Goal: Task Accomplishment & Management: Complete application form

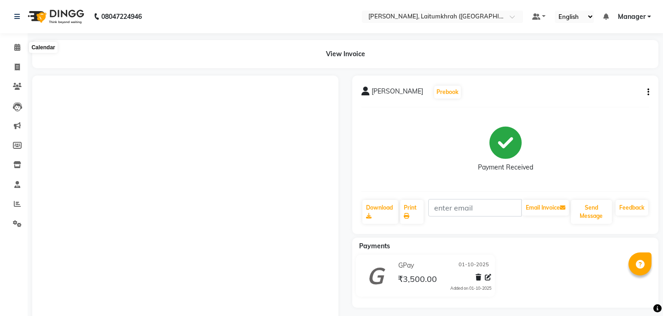
click at [17, 46] on icon at bounding box center [17, 47] width 6 height 7
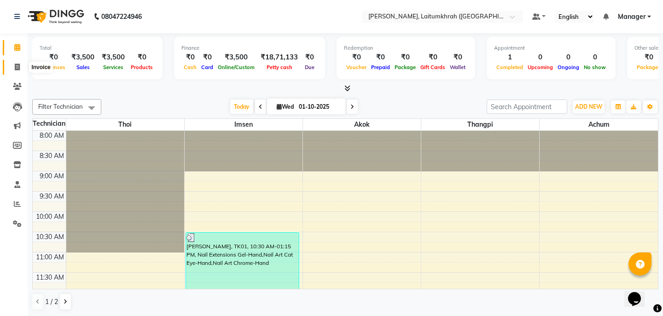
click at [12, 69] on span at bounding box center [17, 67] width 16 height 11
select select "service"
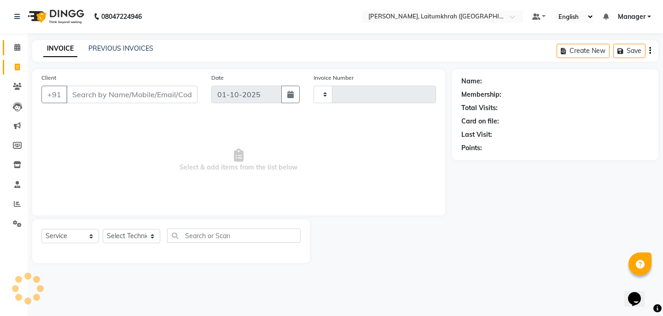
type input "0432"
select select "3812"
click at [17, 43] on span at bounding box center [17, 47] width 16 height 11
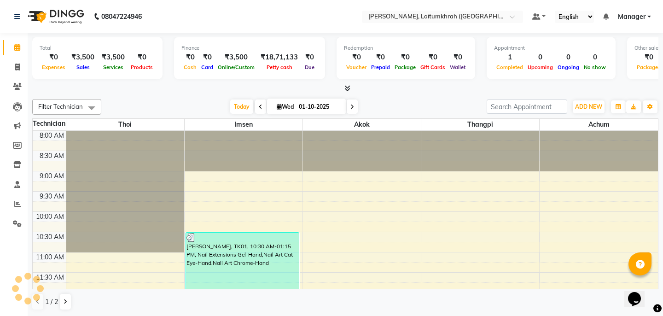
scroll to position [351, 0]
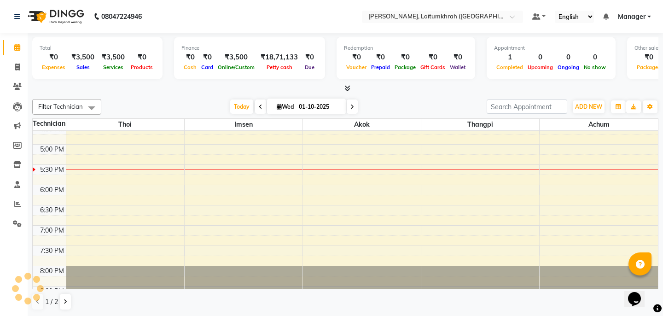
click at [0, 65] on li "Invoice" at bounding box center [14, 68] width 28 height 20
click at [11, 64] on span at bounding box center [17, 67] width 16 height 11
select select "service"
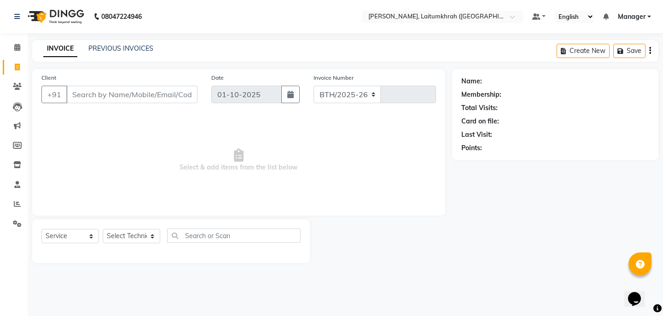
select select "3812"
type input "0432"
click at [97, 53] on div "INVOICE PREVIOUS INVOICES" at bounding box center [98, 49] width 132 height 11
click at [117, 42] on div "INVOICE PREVIOUS INVOICES Create New Save" at bounding box center [345, 51] width 627 height 22
click at [102, 91] on input "Client" at bounding box center [131, 95] width 131 height 18
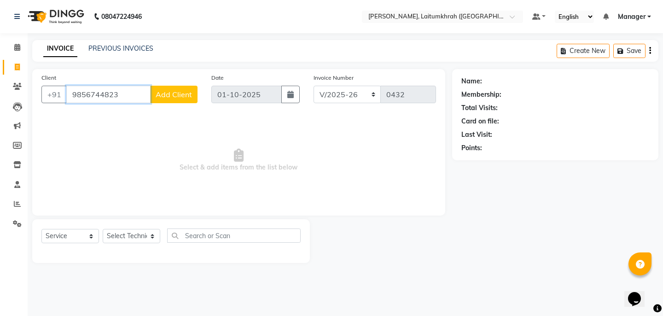
type input "9856744823"
click at [176, 96] on span "Add Client" at bounding box center [174, 94] width 36 height 9
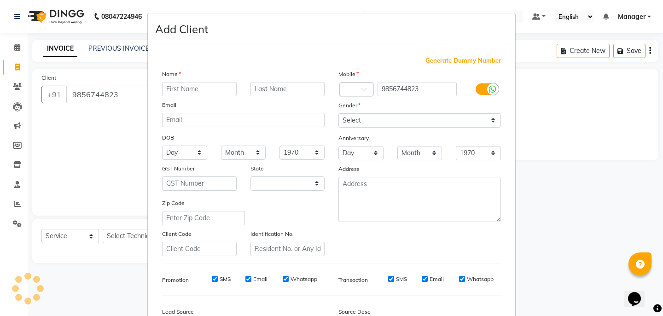
select select "21"
type input "[PERSON_NAME]"
click at [379, 112] on div "Gender" at bounding box center [420, 106] width 176 height 13
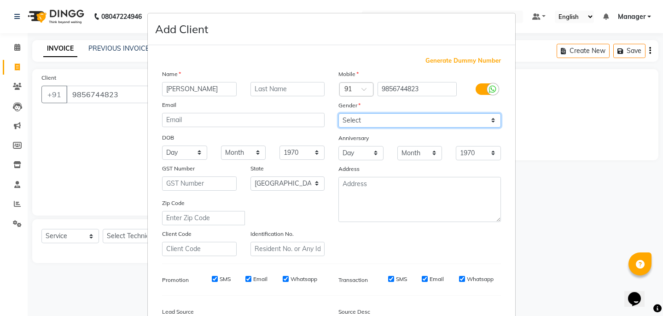
click at [379, 123] on select "Select [DEMOGRAPHIC_DATA] [DEMOGRAPHIC_DATA] Other Prefer Not To Say" at bounding box center [420, 120] width 163 height 14
select select "[DEMOGRAPHIC_DATA]"
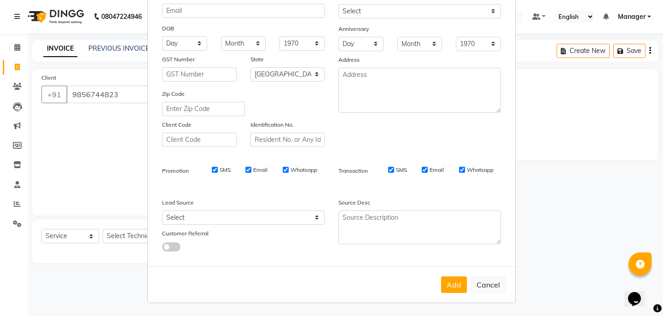
click at [452, 294] on div "Add Cancel" at bounding box center [332, 284] width 368 height 36
click at [391, 169] on input "SMS" at bounding box center [391, 170] width 6 height 6
checkbox input "false"
click at [427, 169] on input "Email" at bounding box center [425, 170] width 6 height 6
checkbox input "false"
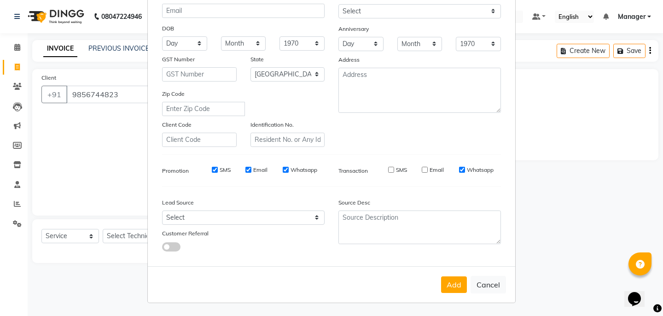
click at [464, 170] on input "Whatsapp" at bounding box center [462, 170] width 6 height 6
checkbox input "false"
click at [461, 282] on button "Add" at bounding box center [454, 284] width 26 height 17
type input "98******23"
select select
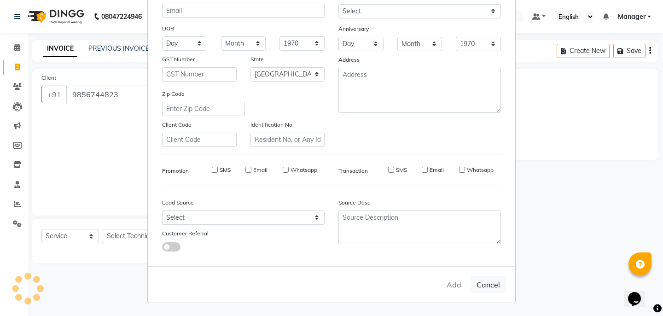
select select
select select "null"
select select
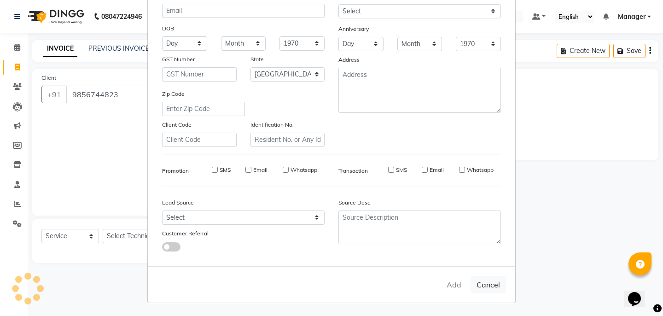
select select
checkbox input "false"
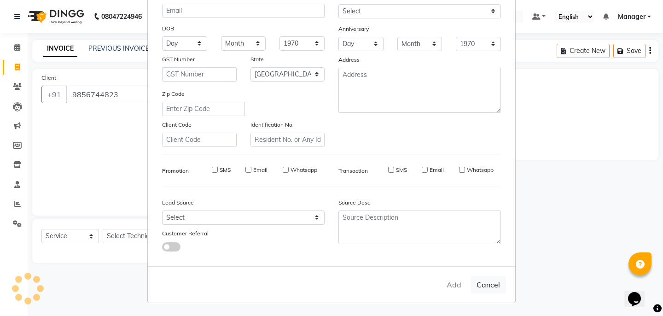
checkbox input "false"
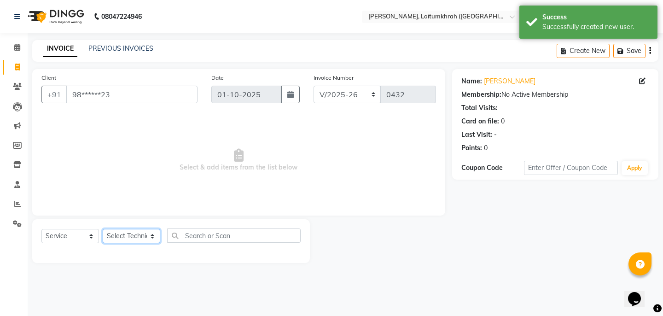
click at [149, 233] on select "Select Technician [PERSON_NAME] Imsen Manager Thangpi Thoi Xenia" at bounding box center [132, 236] width 58 height 14
select select "18614"
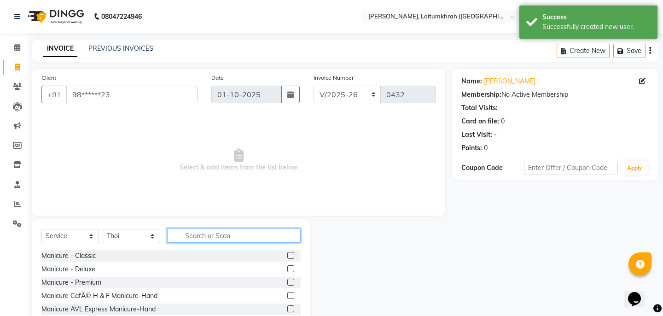
click at [218, 241] on input "text" at bounding box center [234, 236] width 134 height 14
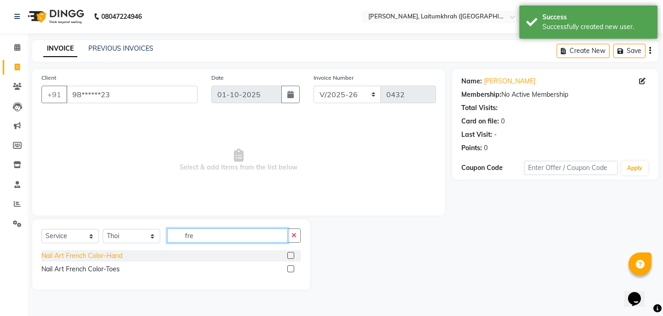
type input "fre"
click at [96, 255] on div "Nail Art French Color-Hand" at bounding box center [81, 256] width 81 height 10
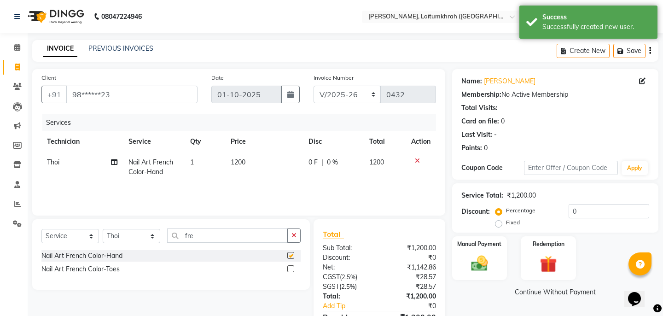
checkbox input "false"
click at [469, 241] on div "Manual Payment" at bounding box center [479, 258] width 57 height 46
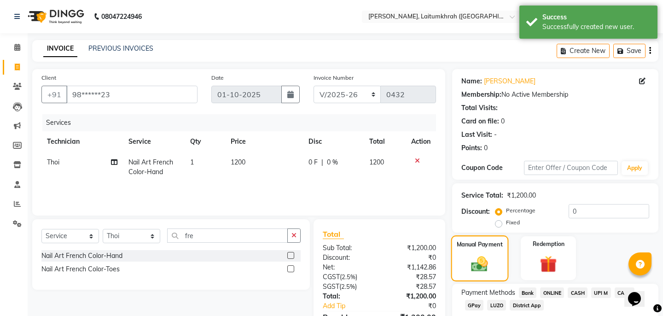
scroll to position [53, 0]
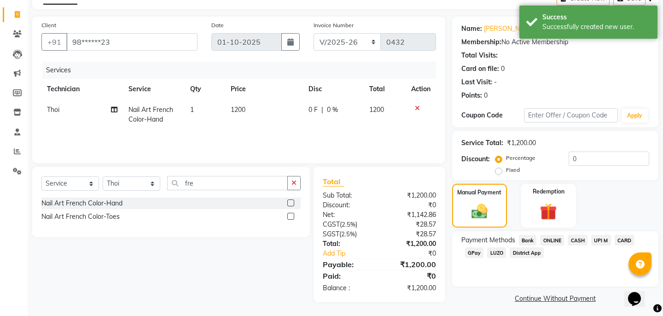
click at [579, 235] on span "CASH" at bounding box center [578, 240] width 20 height 11
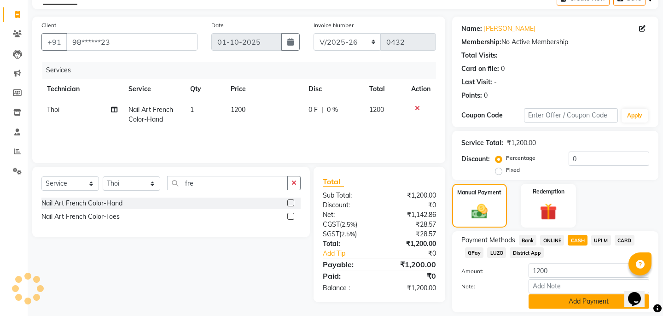
scroll to position [71, 0]
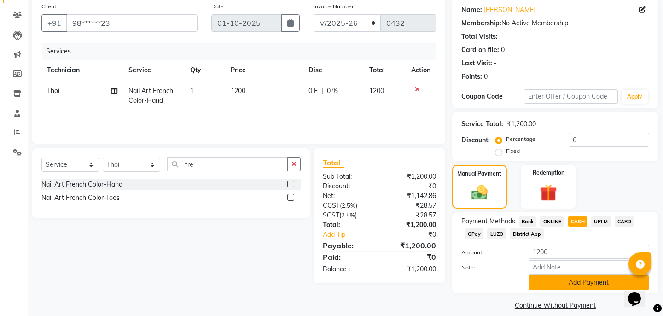
click at [546, 276] on button "Add Payment" at bounding box center [589, 283] width 121 height 14
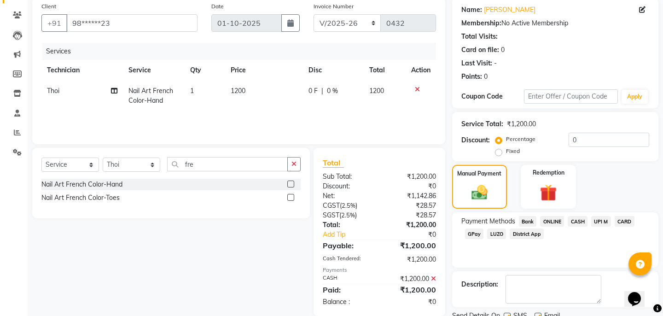
scroll to position [98, 0]
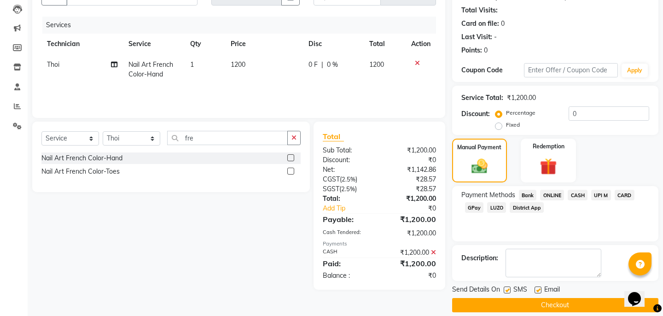
click at [512, 285] on div "SMS" at bounding box center [519, 291] width 31 height 12
click at [508, 287] on label at bounding box center [507, 290] width 7 height 7
click at [508, 288] on input "checkbox" at bounding box center [507, 291] width 6 height 6
checkbox input "false"
click at [540, 287] on label at bounding box center [538, 290] width 7 height 7
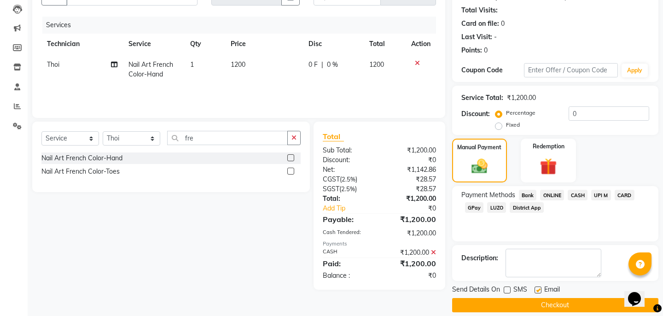
click at [540, 288] on input "checkbox" at bounding box center [538, 291] width 6 height 6
checkbox input "false"
click at [537, 301] on button "Checkout" at bounding box center [555, 305] width 206 height 14
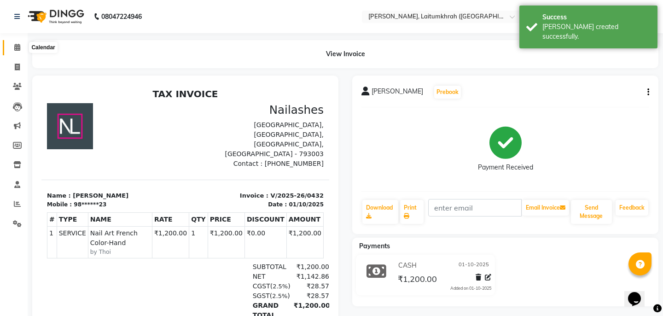
click at [18, 47] on icon at bounding box center [17, 47] width 6 height 7
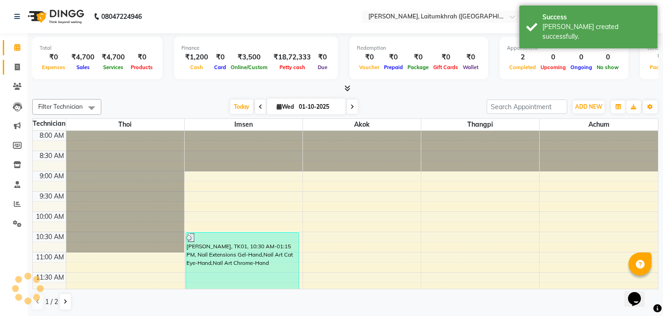
click at [21, 60] on link "Invoice" at bounding box center [14, 67] width 22 height 15
select select "service"
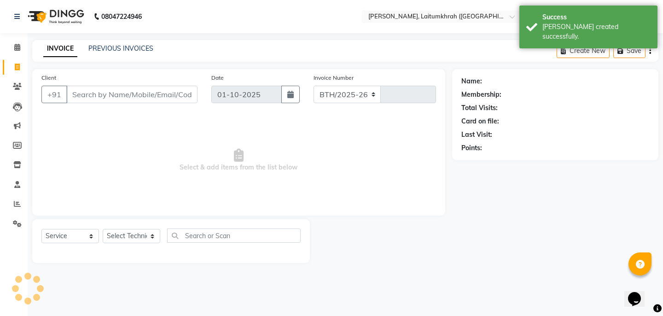
select select "3812"
type input "0433"
click at [22, 63] on span at bounding box center [17, 67] width 16 height 11
select select "service"
select select "3812"
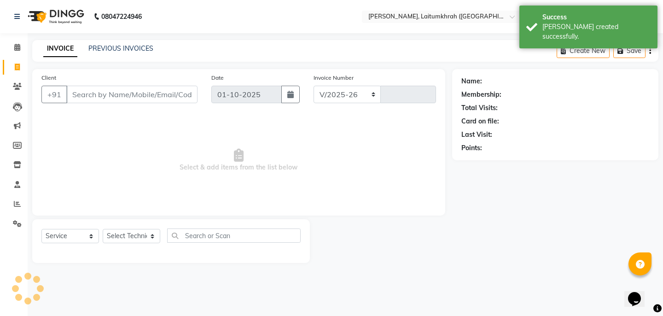
type input "0433"
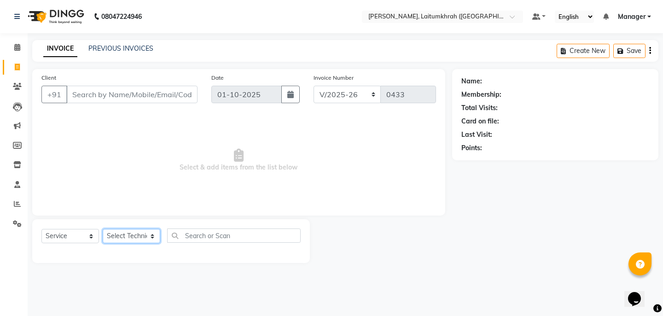
click at [142, 239] on select "Select Technician [PERSON_NAME] Imsen Manager Thangpi Thoi Xenia" at bounding box center [132, 236] width 58 height 14
select select "18616"
click at [213, 239] on input "text" at bounding box center [234, 236] width 134 height 14
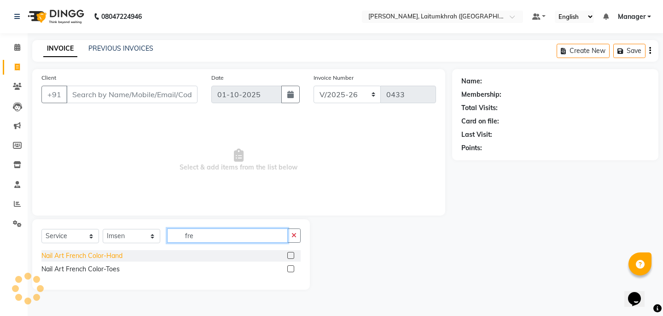
type input "fre"
click at [70, 258] on div "Nail Art French Color-Hand" at bounding box center [81, 256] width 81 height 10
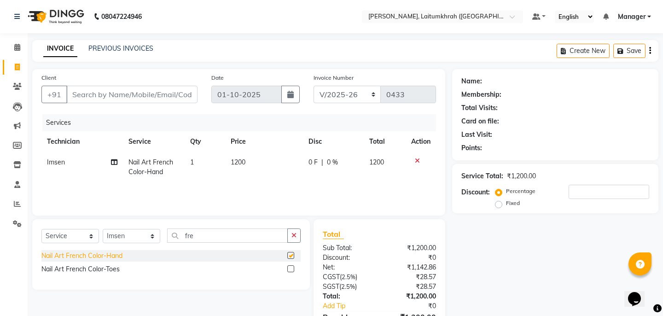
checkbox input "false"
click at [76, 266] on div "Nail Art French Color-Toes" at bounding box center [80, 269] width 78 height 10
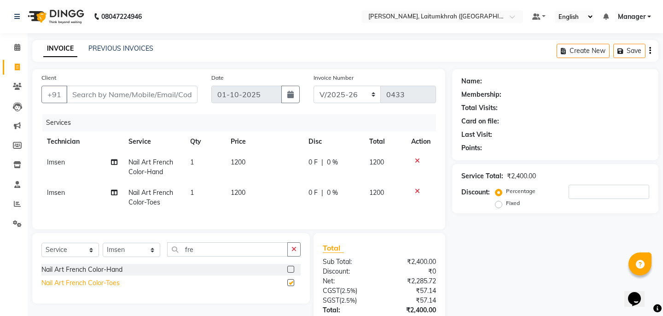
checkbox input "false"
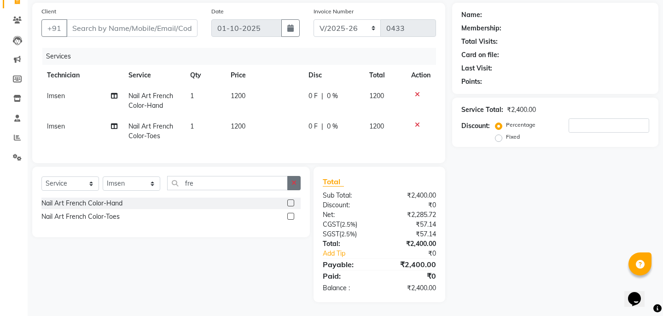
click at [295, 183] on icon "button" at bounding box center [294, 183] width 5 height 6
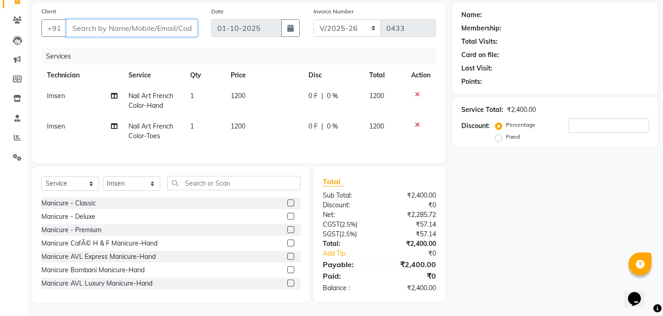
click at [132, 30] on input "Client" at bounding box center [131, 28] width 131 height 18
type input "f"
type input "0"
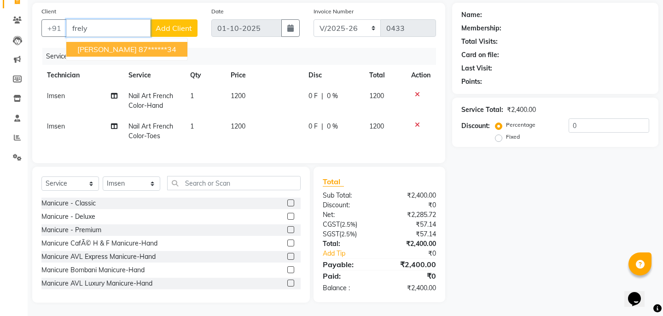
click at [139, 47] on ngb-highlight "87******34" at bounding box center [158, 49] width 38 height 9
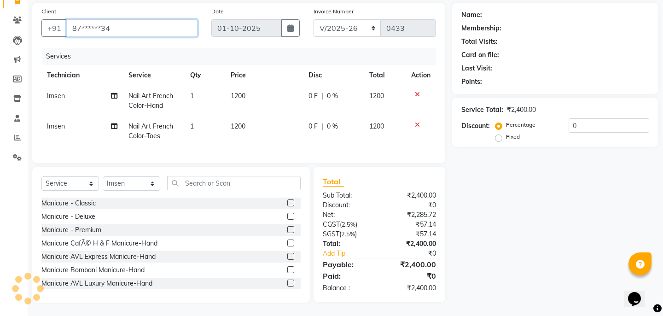
type input "87******34"
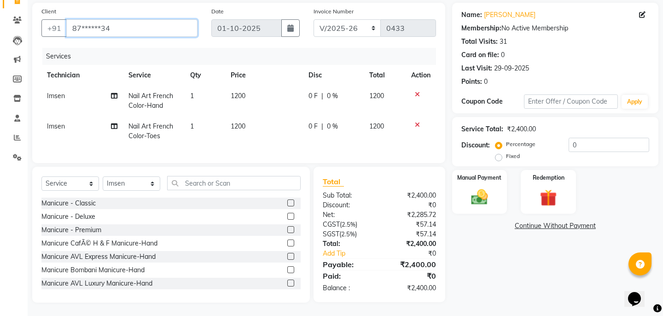
drag, startPoint x: 116, startPoint y: 32, endPoint x: 73, endPoint y: 31, distance: 42.4
click at [73, 31] on input "87******34" at bounding box center [131, 28] width 131 height 18
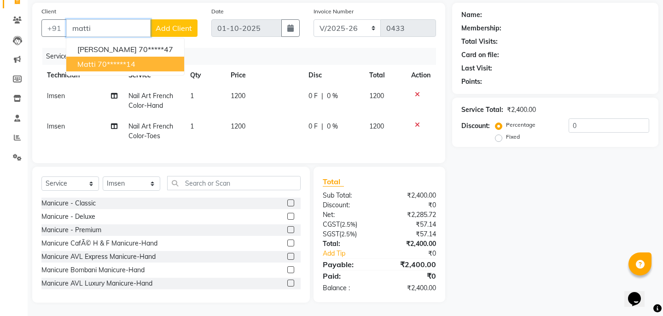
click at [85, 60] on span "matti" at bounding box center [86, 63] width 18 height 9
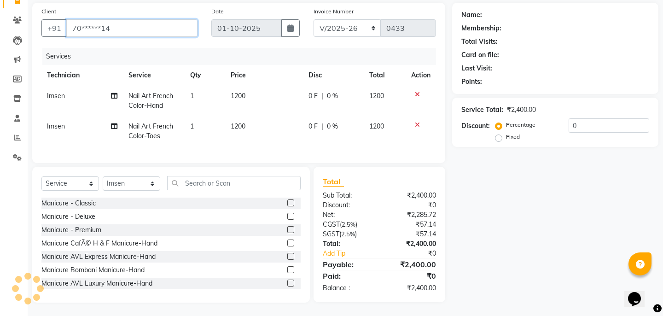
type input "70******14"
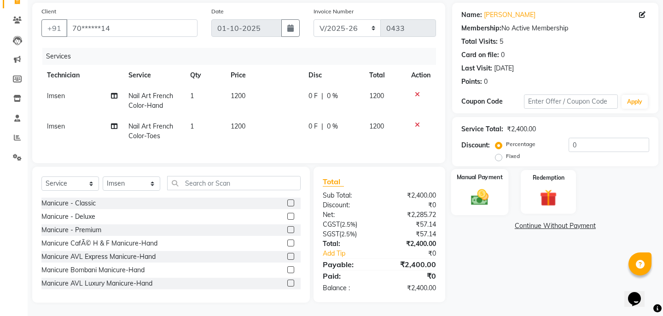
click at [506, 187] on div "Manual Payment" at bounding box center [479, 192] width 57 height 46
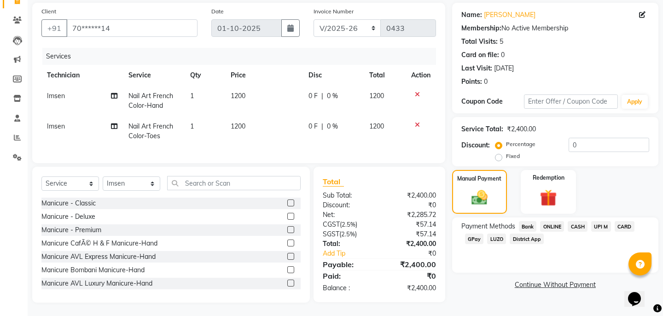
click at [575, 221] on span "CASH" at bounding box center [578, 226] width 20 height 11
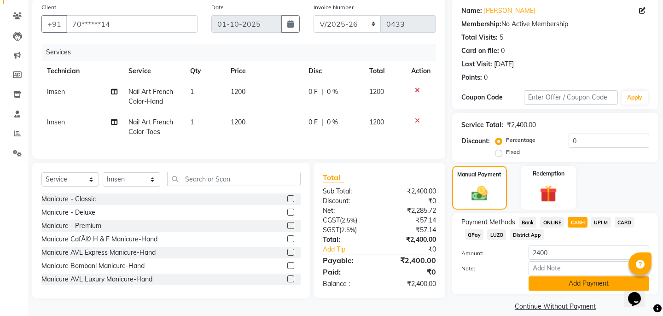
click at [559, 276] on button "Add Payment" at bounding box center [589, 283] width 121 height 14
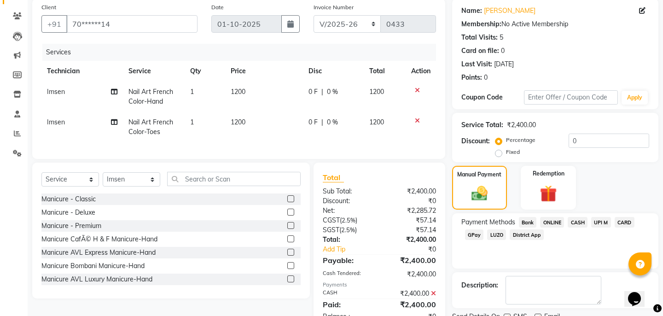
scroll to position [99, 0]
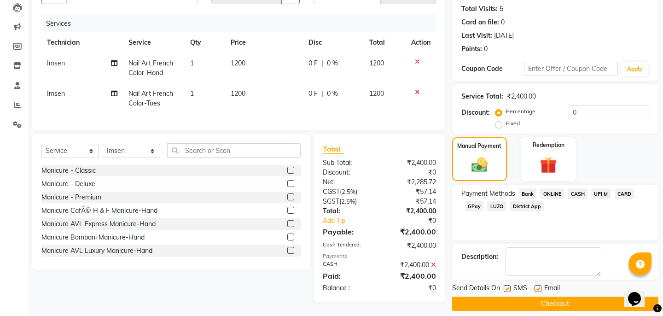
click at [528, 297] on button "Checkout" at bounding box center [555, 304] width 206 height 14
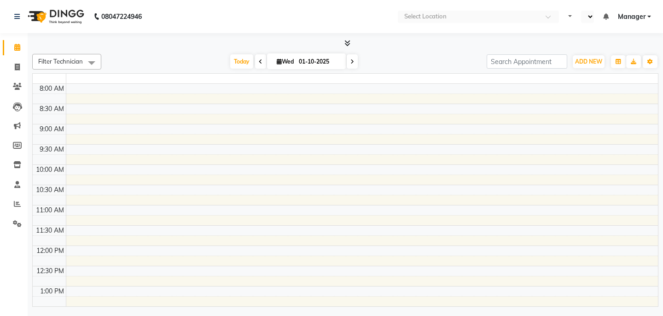
select select "en"
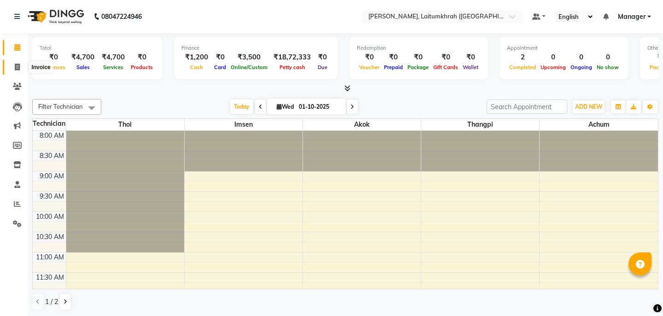
click at [16, 70] on icon at bounding box center [17, 67] width 5 height 7
select select "service"
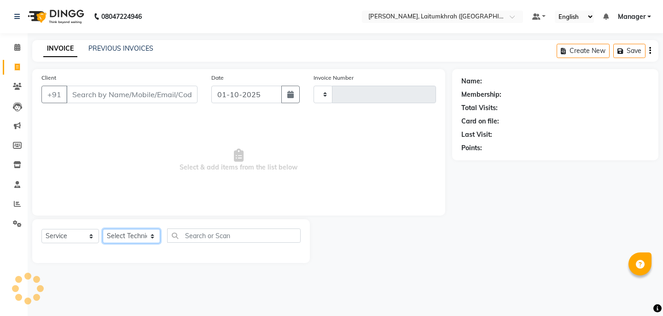
click at [145, 235] on select "Select Technician" at bounding box center [132, 236] width 58 height 14
type input "0433"
select select "3812"
click at [144, 241] on select "Select Technician [PERSON_NAME] Imsen Manager Thangpi Thoi Xenia" at bounding box center [132, 236] width 58 height 14
select select "18614"
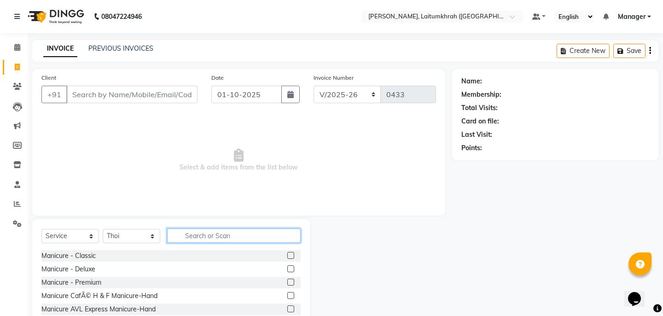
click at [192, 237] on input "text" at bounding box center [234, 236] width 134 height 14
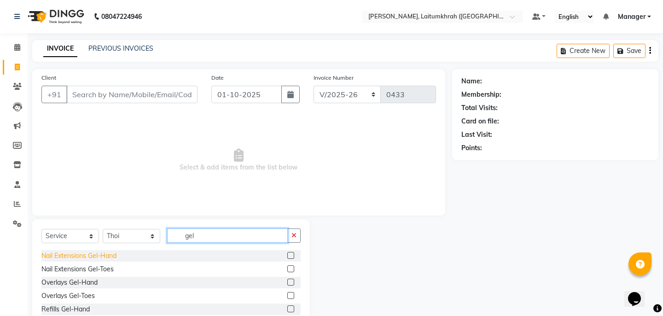
type input "gel"
click at [80, 254] on div "Nail Extensions Gel-Hand" at bounding box center [78, 256] width 75 height 10
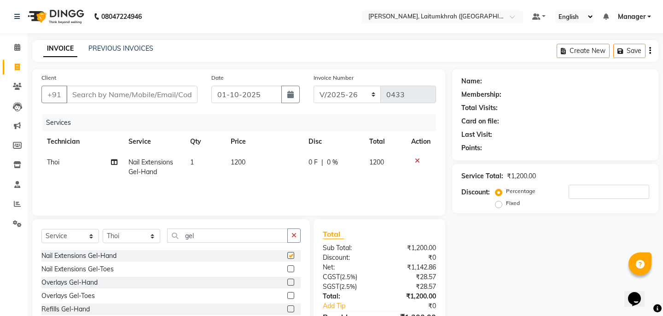
checkbox input "false"
click at [289, 232] on button "button" at bounding box center [294, 236] width 13 height 14
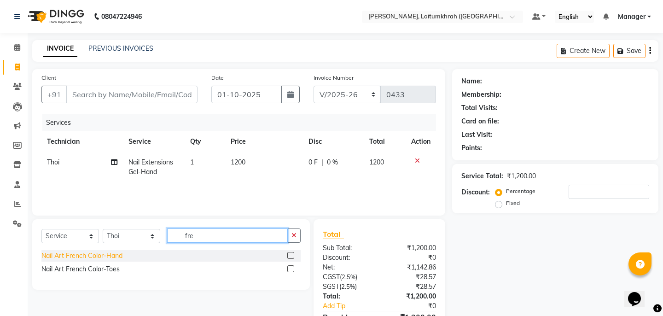
type input "fre"
click at [106, 257] on div "Nail Art French Color-Hand" at bounding box center [81, 256] width 81 height 10
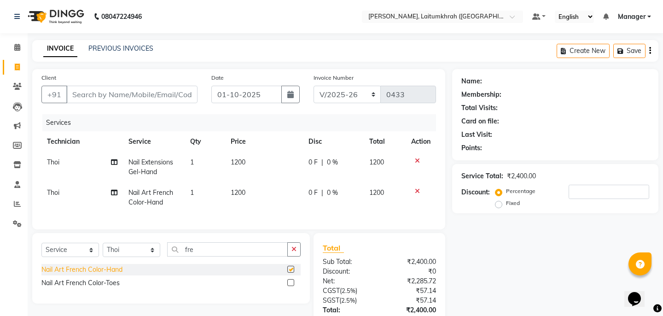
checkbox input "false"
click at [106, 285] on div "Nail Art French Color-Toes" at bounding box center [80, 283] width 78 height 10
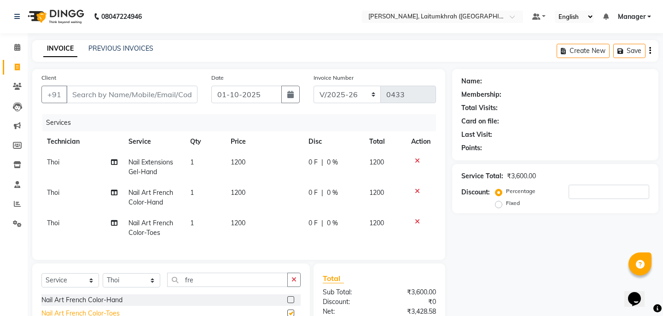
checkbox input "false"
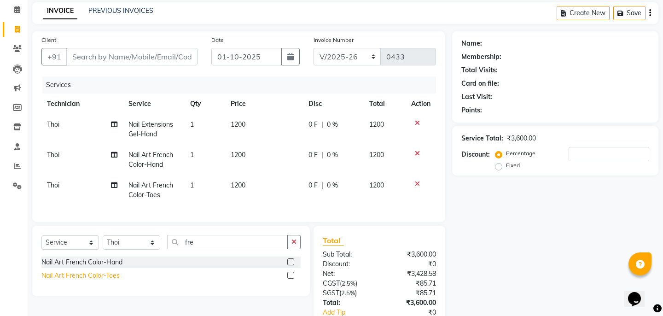
scroll to position [70, 0]
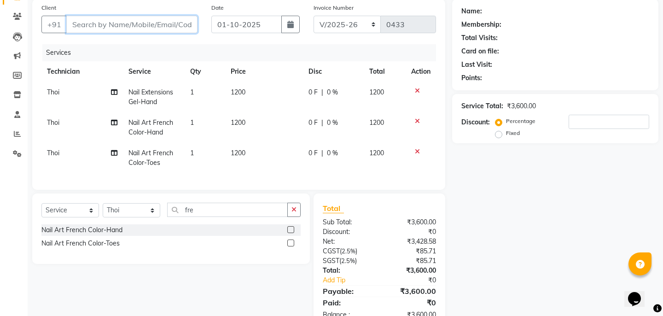
click at [127, 23] on input "Client" at bounding box center [131, 25] width 131 height 18
type input "f"
type input "0"
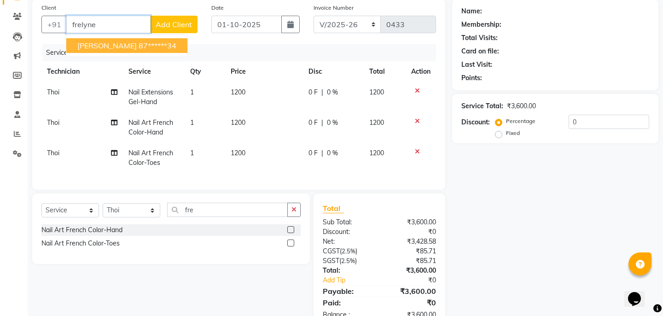
click at [139, 47] on ngb-highlight "87******34" at bounding box center [158, 45] width 38 height 9
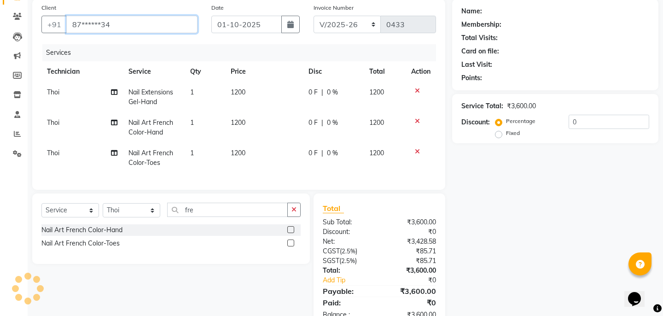
type input "87******34"
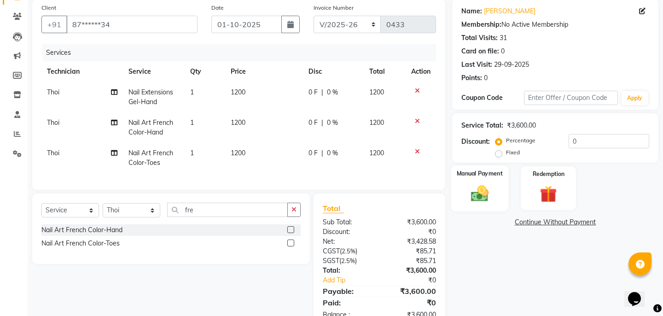
click at [505, 173] on div "Manual Payment" at bounding box center [479, 188] width 57 height 46
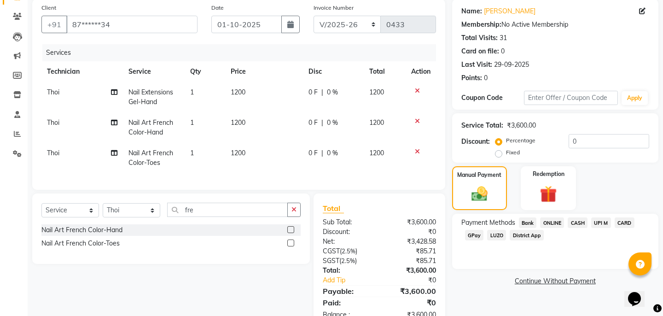
click at [580, 217] on span "CASH" at bounding box center [578, 222] width 20 height 11
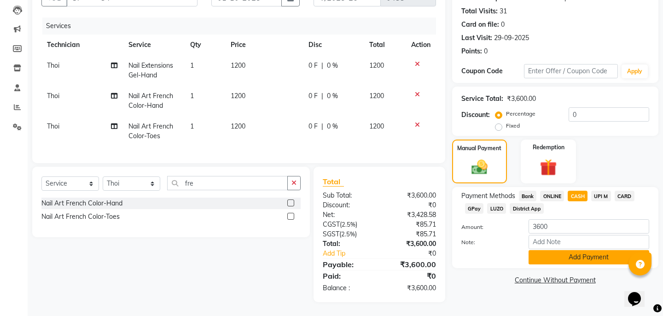
scroll to position [94, 0]
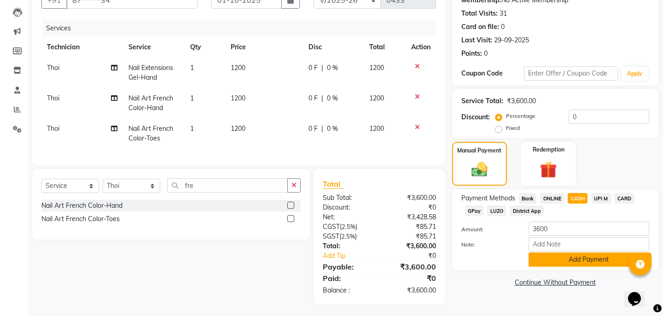
click at [559, 252] on button "Add Payment" at bounding box center [589, 259] width 121 height 14
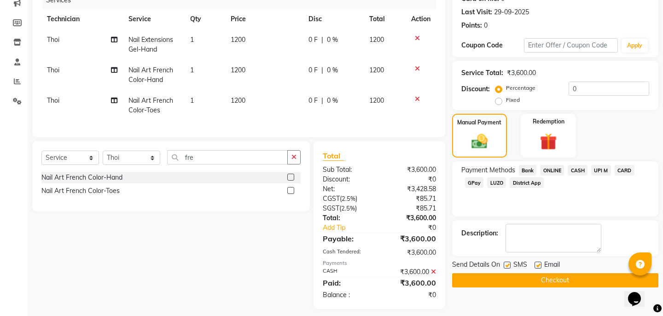
scroll to position [129, 0]
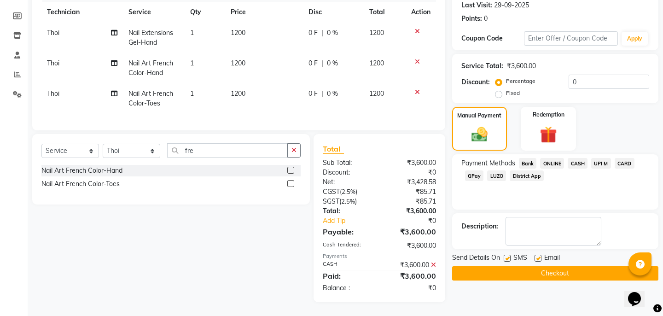
click at [577, 158] on span "CASH" at bounding box center [578, 163] width 20 height 11
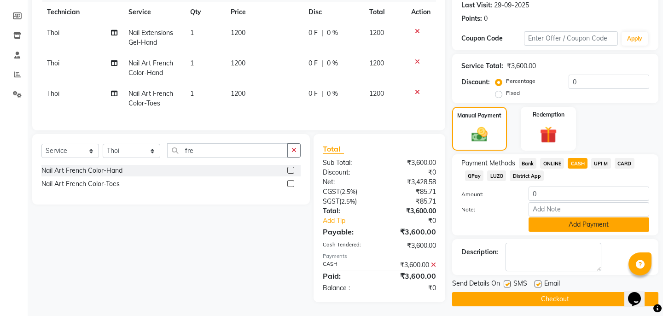
click at [545, 218] on button "Add Payment" at bounding box center [589, 224] width 121 height 14
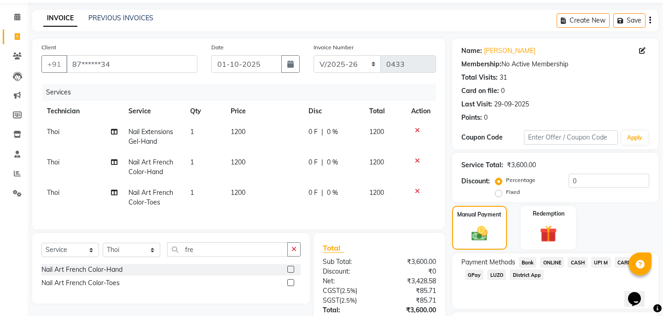
scroll to position [0, 0]
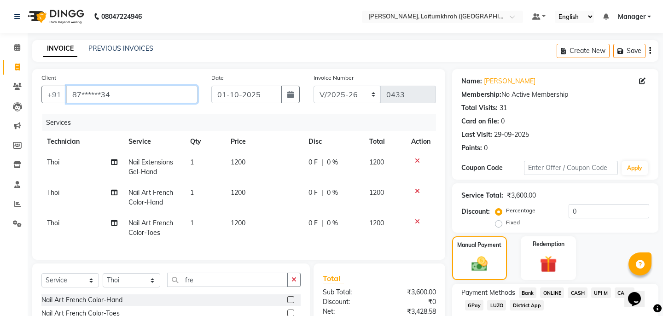
drag, startPoint x: 114, startPoint y: 92, endPoint x: 74, endPoint y: 94, distance: 40.1
click at [74, 94] on input "87******34" at bounding box center [131, 95] width 131 height 18
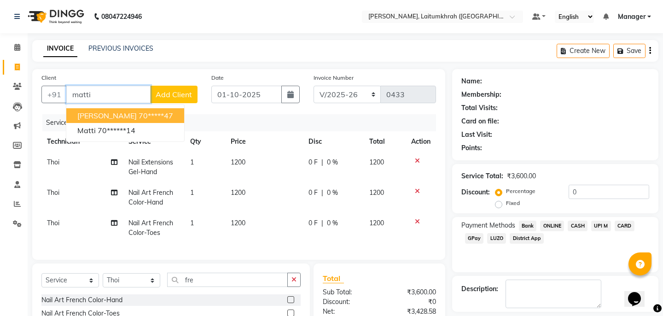
click at [88, 118] on span "[PERSON_NAME]" at bounding box center [106, 115] width 59 height 9
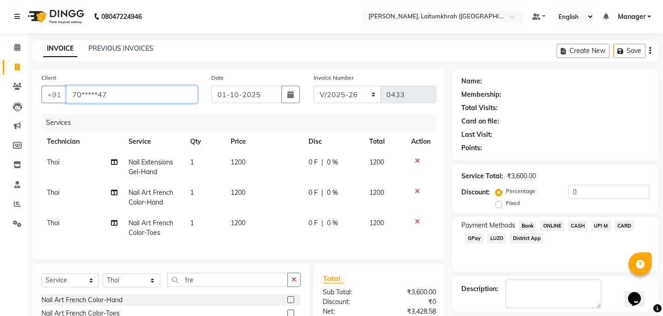
type input "70*****47"
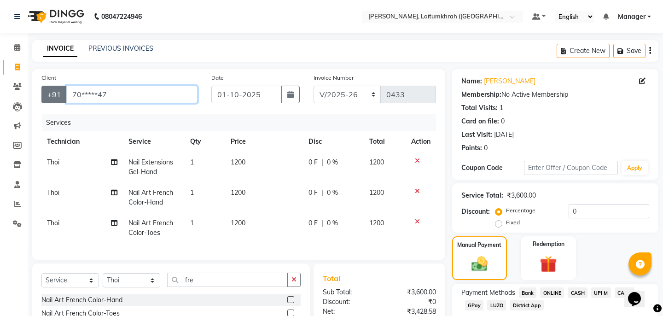
drag, startPoint x: 106, startPoint y: 98, endPoint x: 64, endPoint y: 92, distance: 42.9
click at [64, 92] on div "+91 70*****47" at bounding box center [119, 95] width 156 height 18
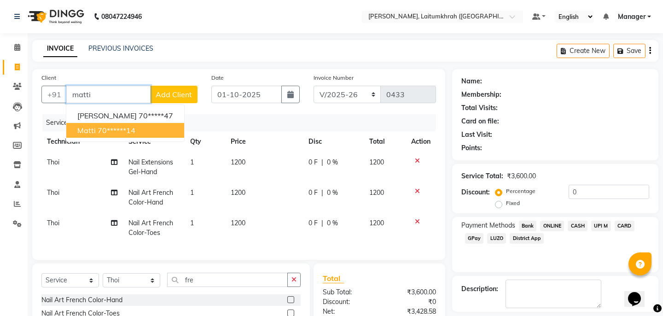
click at [98, 134] on ngb-highlight "70******14" at bounding box center [117, 130] width 38 height 9
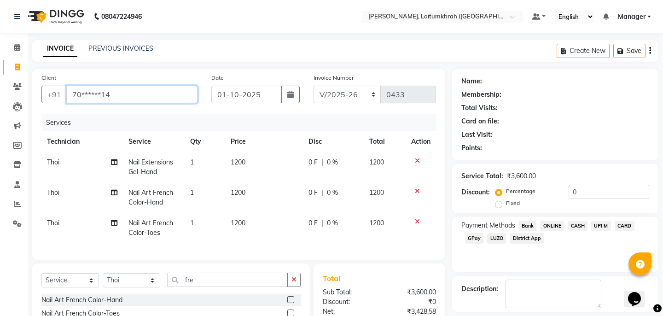
type input "70******14"
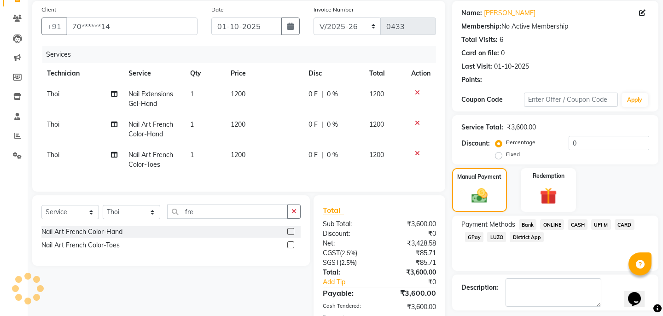
scroll to position [129, 0]
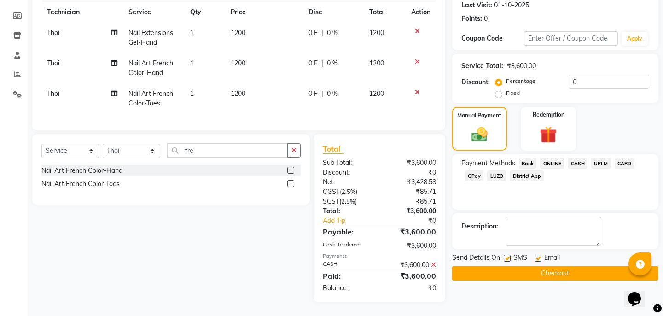
click at [528, 266] on button "Checkout" at bounding box center [555, 273] width 206 height 14
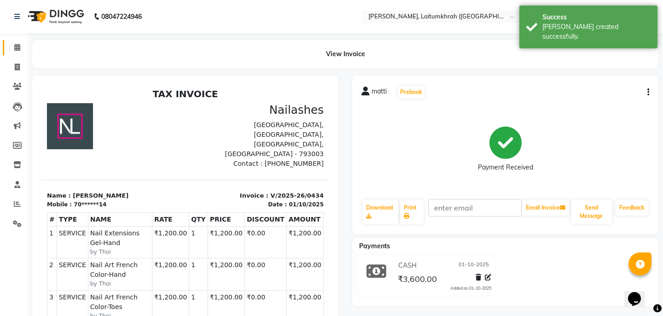
click at [4, 55] on link "Calendar" at bounding box center [14, 47] width 22 height 15
